Goal: Transaction & Acquisition: Purchase product/service

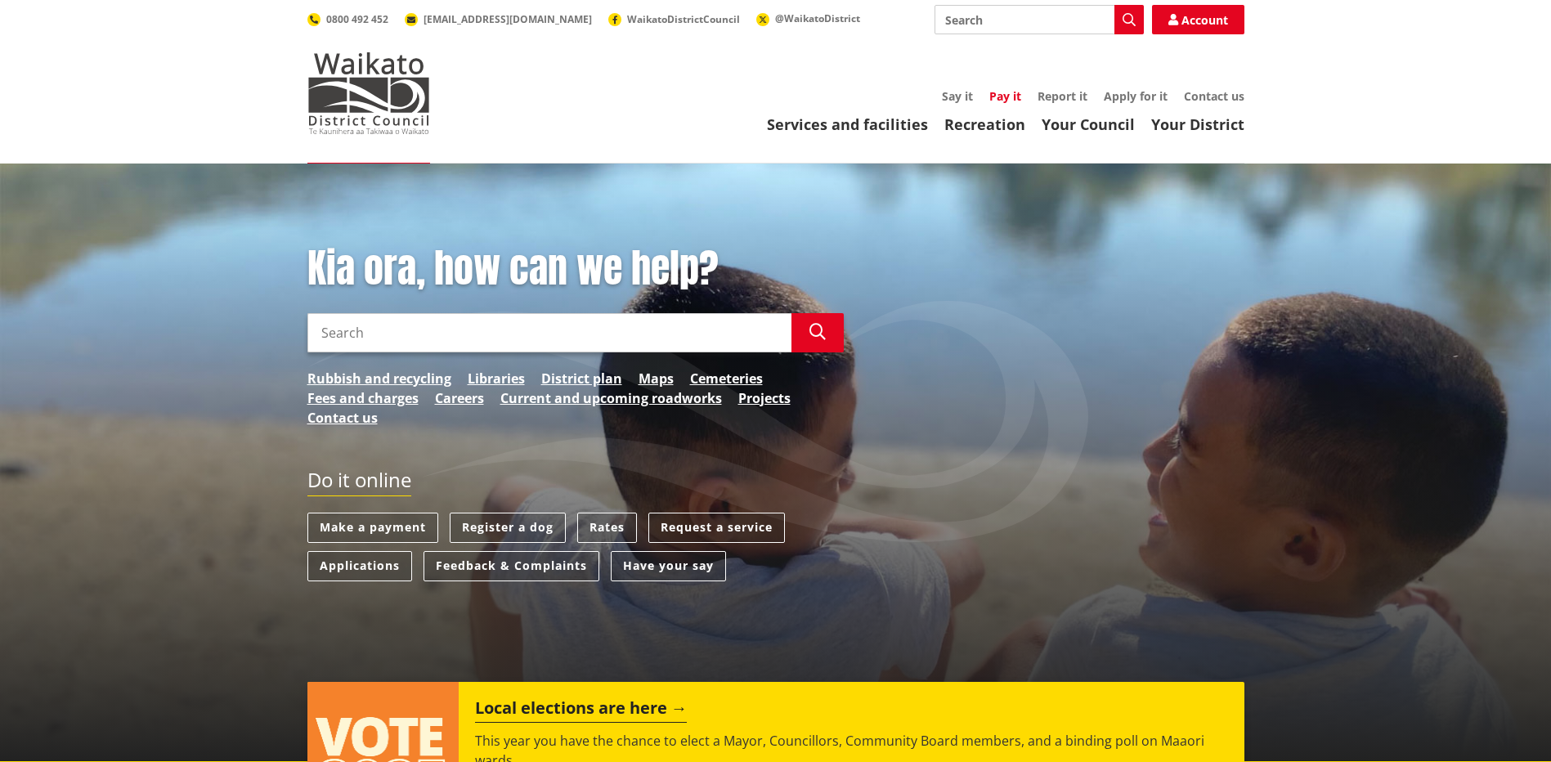
click at [1005, 93] on link "Pay it" at bounding box center [1006, 96] width 32 height 16
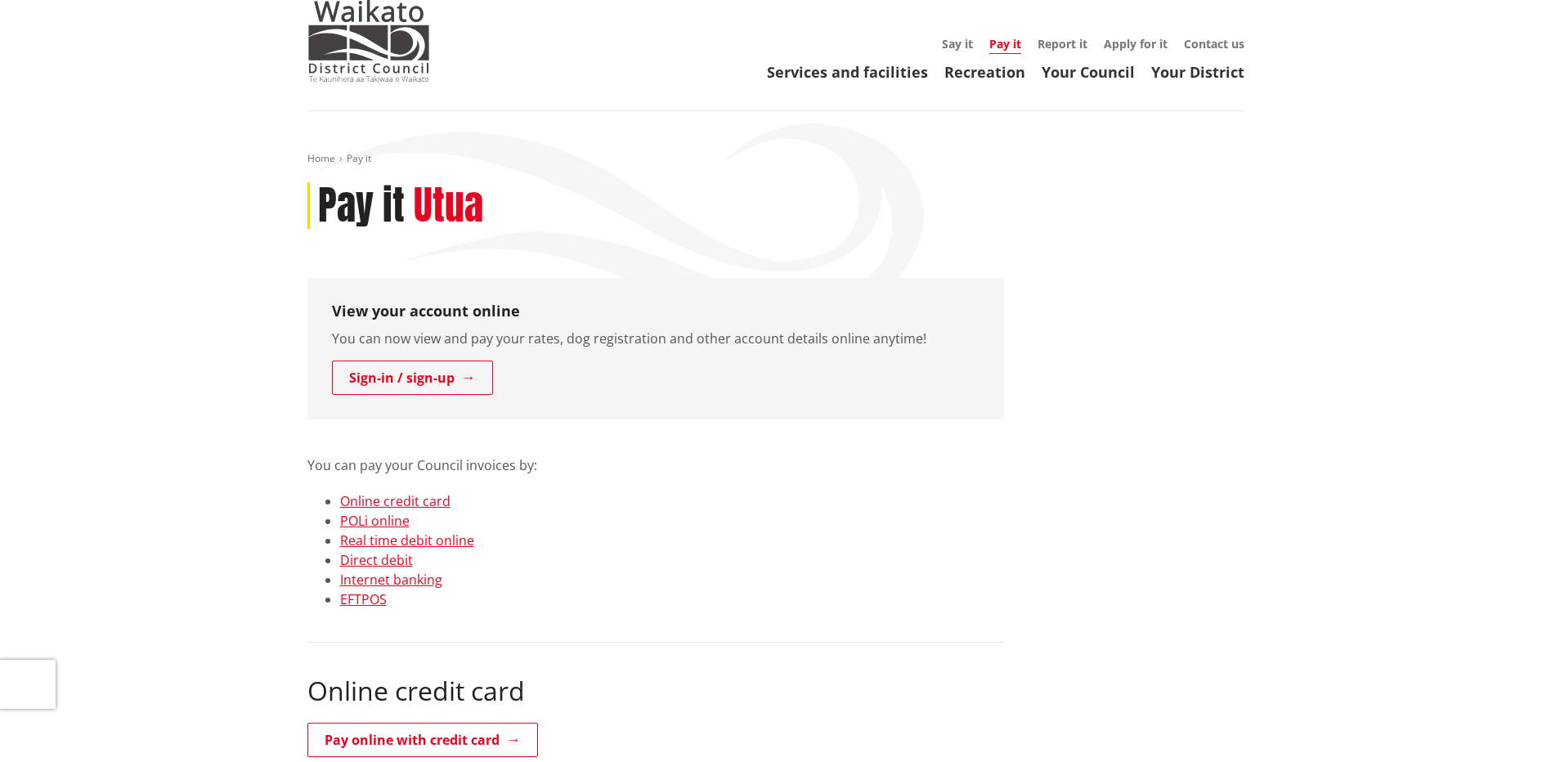
scroll to position [82, 0]
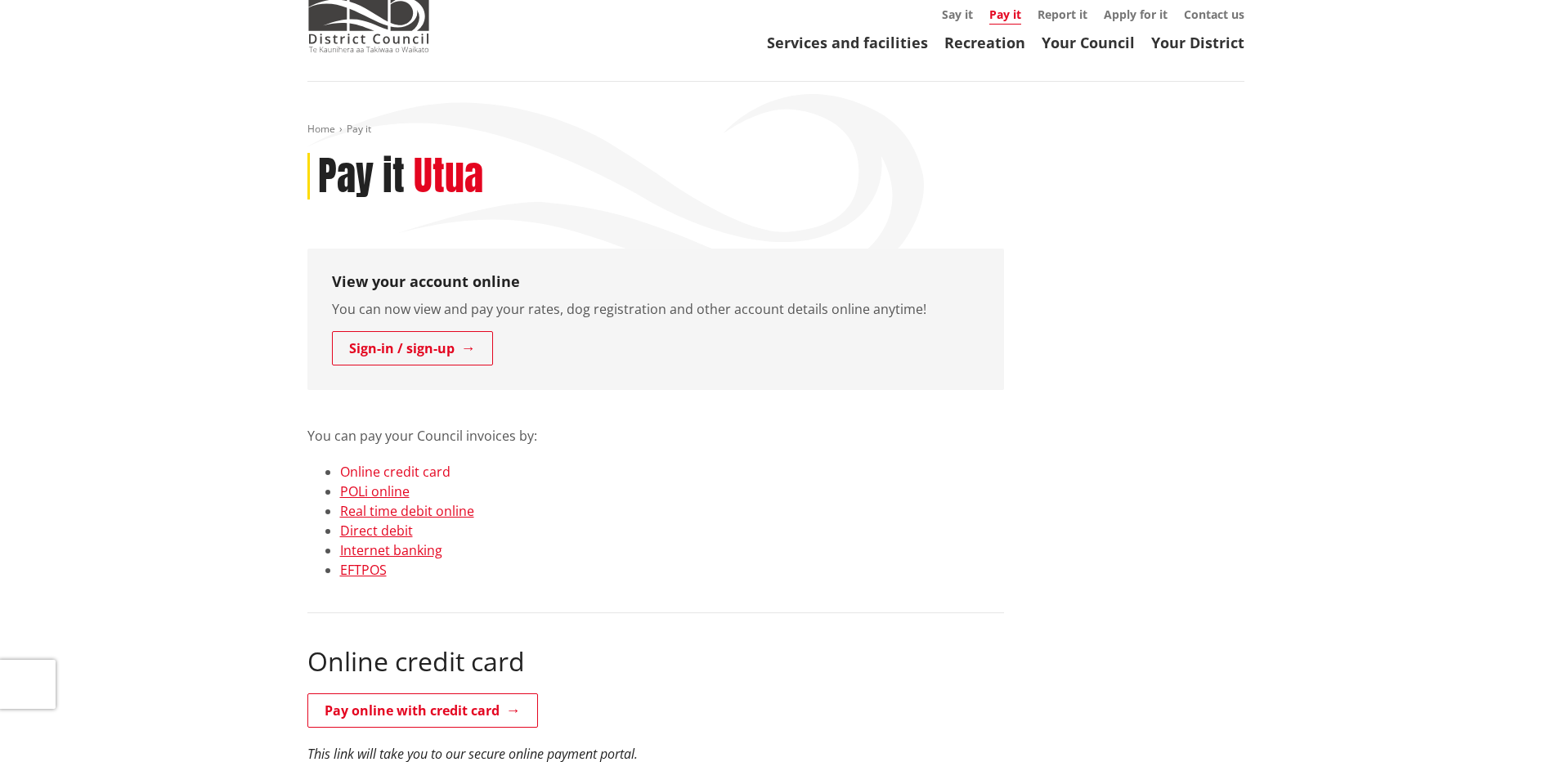
click at [429, 469] on link "Online credit card" at bounding box center [395, 472] width 110 height 18
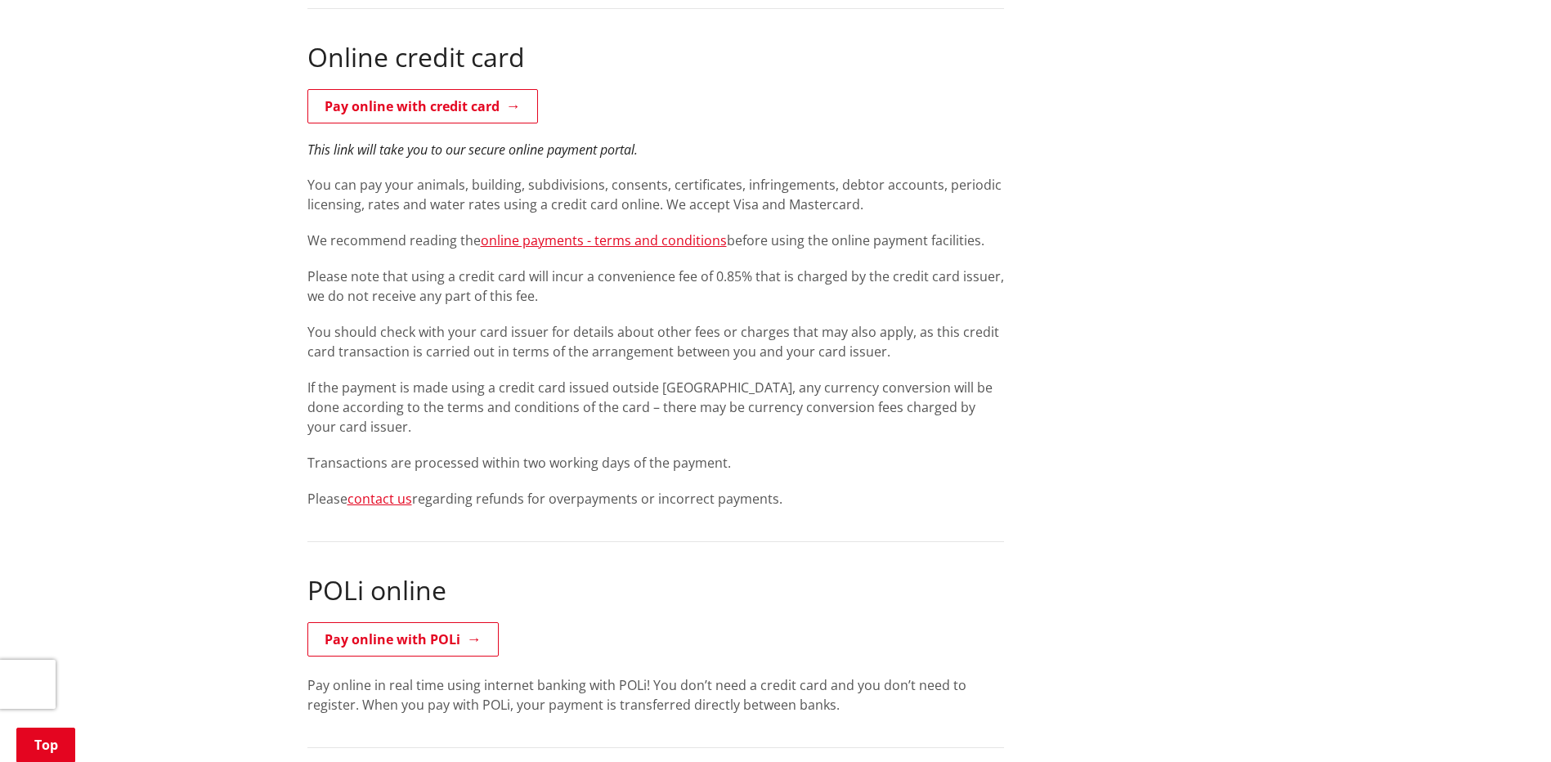
scroll to position [646, 0]
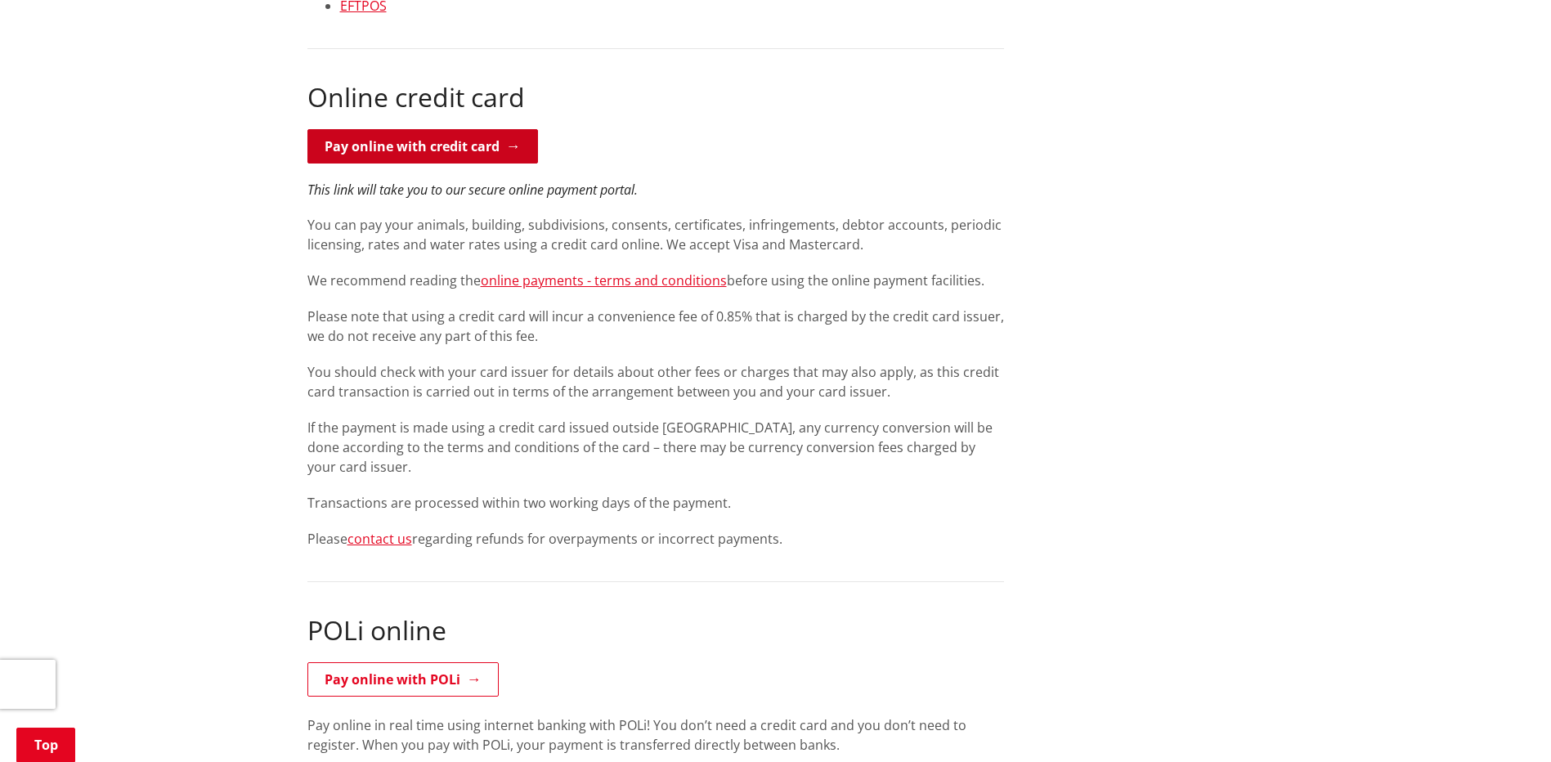
click at [462, 144] on link "Pay online with credit card" at bounding box center [422, 146] width 231 height 34
